Goal: Unclear

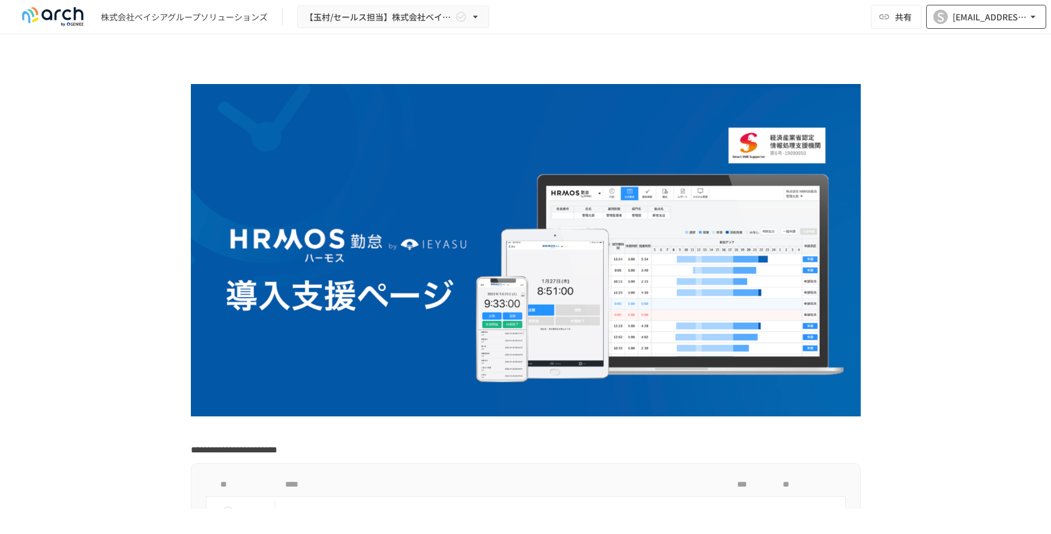
click at [1023, 17] on div "[EMAIL_ADDRESS][DOMAIN_NAME]" at bounding box center [990, 17] width 74 height 15
